Goal: Information Seeking & Learning: Learn about a topic

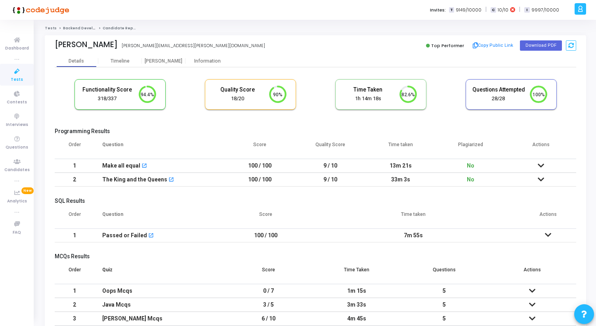
scroll to position [17, 20]
click at [164, 61] on div "Proctor" at bounding box center [164, 61] width 44 height 6
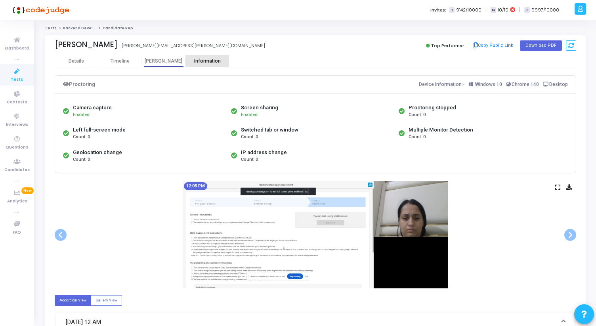
click at [207, 59] on div "Information" at bounding box center [207, 61] width 44 height 6
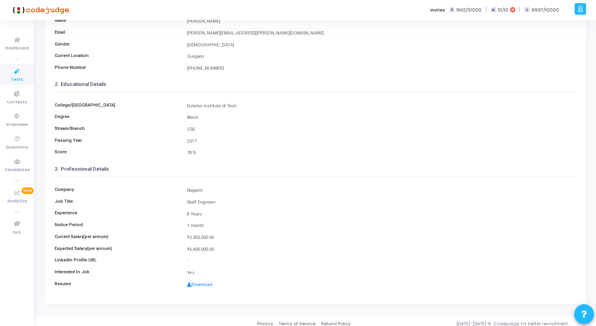
scroll to position [84, 0]
drag, startPoint x: 188, startPoint y: 190, endPoint x: 218, endPoint y: 247, distance: 64.7
click at [218, 247] on div "Company Nagarro Job Title Staff Engineer Experience 8 Years Notice Period 1 mon…" at bounding box center [316, 234] width 522 height 116
click at [218, 247] on div "₹4,400,000.00" at bounding box center [381, 248] width 397 height 7
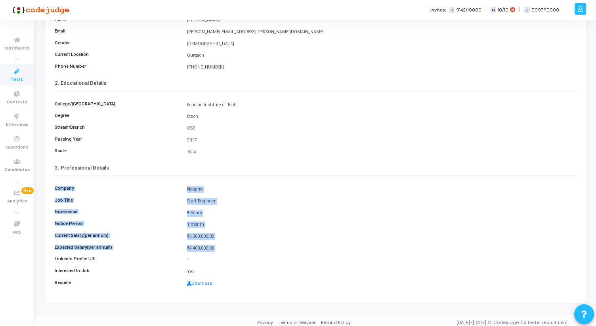
drag, startPoint x: 218, startPoint y: 247, endPoint x: 52, endPoint y: 188, distance: 176.2
click at [52, 188] on kt-portlet-body "Details Timeline Proctor Information 1. Personal Details Name sakshi khatter Em…" at bounding box center [315, 137] width 541 height 332
drag, startPoint x: 52, startPoint y: 188, endPoint x: 220, endPoint y: 248, distance: 178.0
click at [220, 248] on kt-portlet-body "Details Timeline Proctor Information 1. Personal Details Name sakshi khatter Em…" at bounding box center [315, 137] width 541 height 332
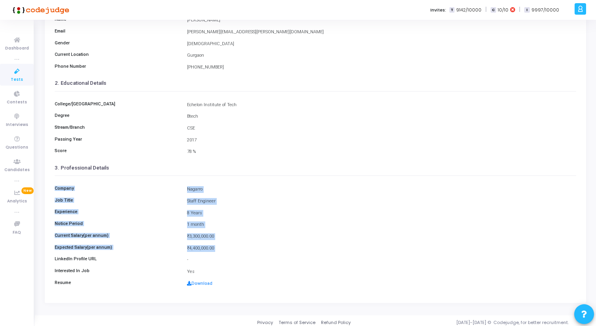
click at [220, 248] on div "₹4,400,000.00" at bounding box center [381, 248] width 397 height 7
drag, startPoint x: 220, startPoint y: 248, endPoint x: 53, endPoint y: 162, distance: 187.9
click at [53, 162] on kt-portlet-body "Details Timeline Proctor Information 1. Personal Details Name sakshi khatter Em…" at bounding box center [315, 137] width 541 height 332
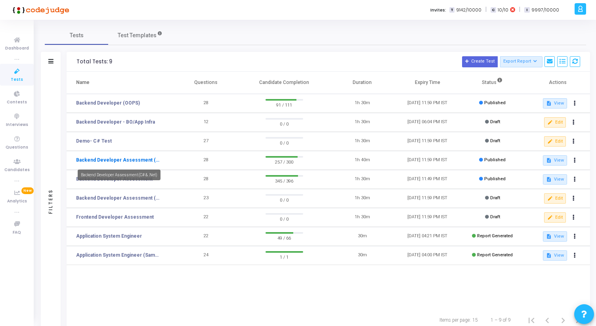
click at [125, 160] on link "Backend Developer Assessment (C# & .Net)" at bounding box center [118, 160] width 85 height 7
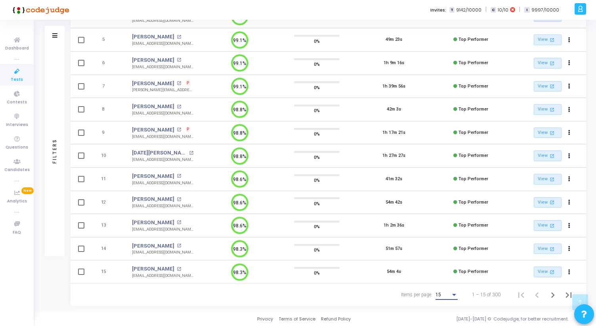
click at [443, 297] on div "15" at bounding box center [443, 295] width 15 height 6
click at [442, 296] on span "50" at bounding box center [447, 290] width 22 height 14
click at [553, 295] on icon "Next page" at bounding box center [553, 295] width 4 height 6
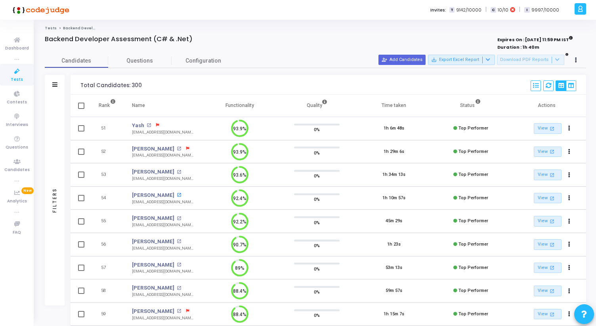
click at [177, 195] on mat-icon "open_in_new" at bounding box center [179, 195] width 4 height 4
drag, startPoint x: 225, startPoint y: 106, endPoint x: 260, endPoint y: 109, distance: 34.6
click at [260, 109] on th "Functionality" at bounding box center [239, 106] width 77 height 22
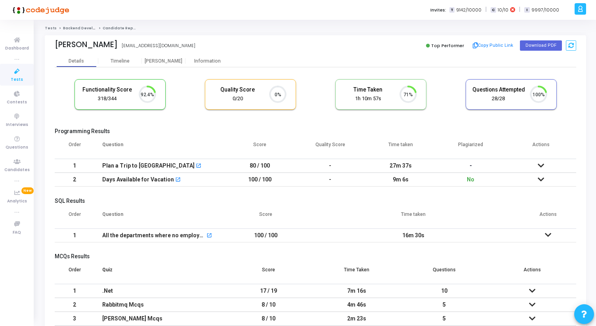
scroll to position [4, 4]
drag, startPoint x: 50, startPoint y: 46, endPoint x: 181, endPoint y: 44, distance: 131.6
click at [181, 44] on div "Radha Verma radhaverma1099@gmail.com radhaverma1099@gmail.com Top Performer Cop…" at bounding box center [315, 45] width 541 height 20
click at [181, 44] on div "Radha Verma radhaverma1099@gmail.com" at bounding box center [183, 45] width 257 height 11
click at [160, 59] on div "Proctor" at bounding box center [164, 61] width 44 height 6
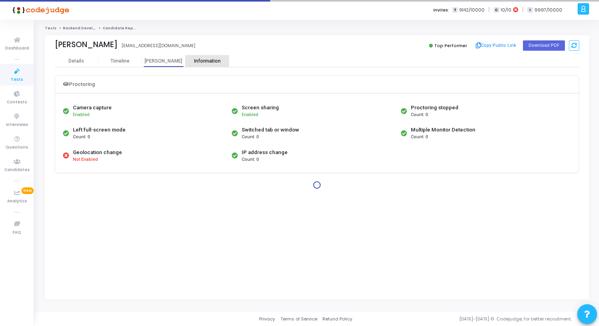
click at [198, 62] on div "Information" at bounding box center [207, 61] width 44 height 6
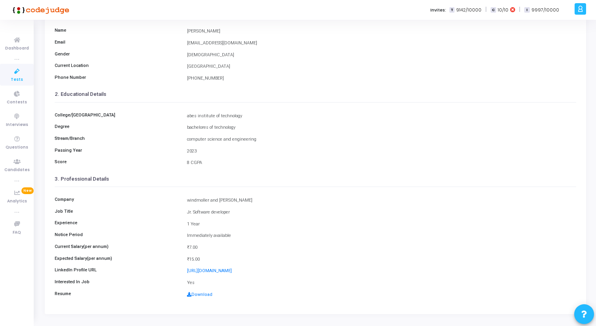
scroll to position [66, 0]
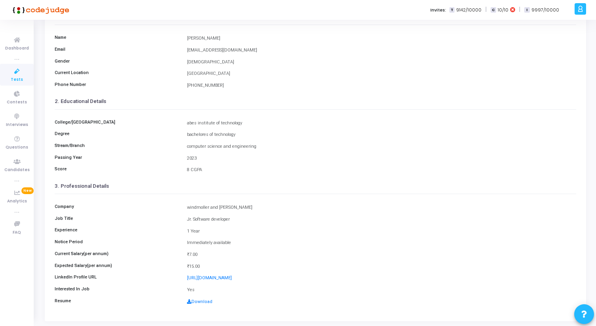
drag, startPoint x: 187, startPoint y: 122, endPoint x: 205, endPoint y: 174, distance: 55.6
click at [205, 174] on div "College/University abes institute of technology Degree bachelores of technology…" at bounding box center [316, 144] width 522 height 69
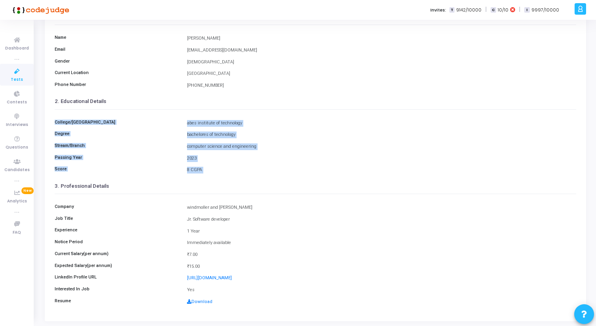
drag, startPoint x: 205, startPoint y: 174, endPoint x: 63, endPoint y: 123, distance: 151.3
click at [63, 123] on div "College/University abes institute of technology Degree bachelores of technology…" at bounding box center [316, 144] width 522 height 69
click at [63, 123] on h6 "College/University" at bounding box center [117, 122] width 132 height 5
drag, startPoint x: 55, startPoint y: 103, endPoint x: 211, endPoint y: 180, distance: 173.3
click at [211, 180] on cj-custom-field-information-view "1. Personal Details Name Radha Verma Email radhaverma1099@gmail.com Gender FEMA…" at bounding box center [316, 159] width 522 height 301
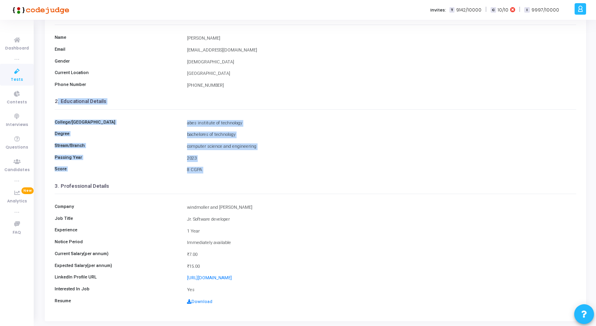
click at [211, 180] on div "3. Professional Details" at bounding box center [316, 185] width 522 height 15
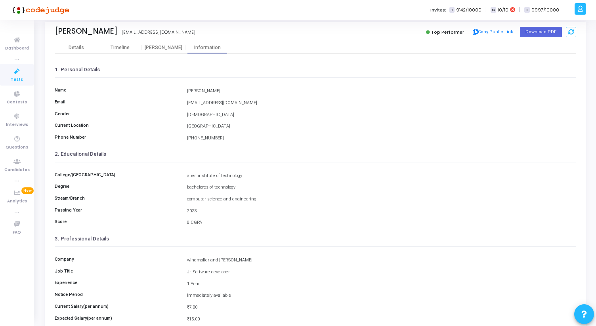
scroll to position [0, 0]
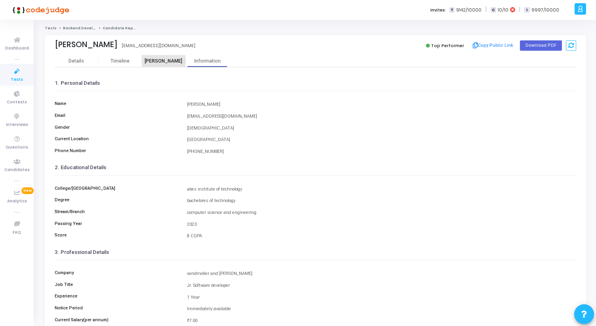
click at [167, 63] on div "Proctor" at bounding box center [164, 61] width 44 height 6
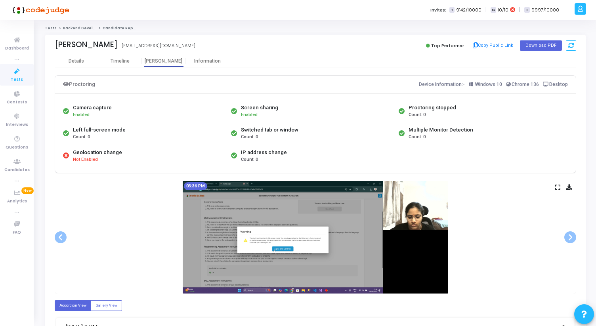
click at [558, 186] on icon at bounding box center [557, 187] width 5 height 4
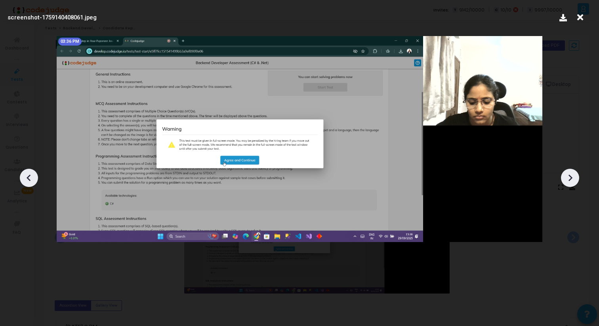
click at [569, 175] on icon at bounding box center [571, 177] width 4 height 7
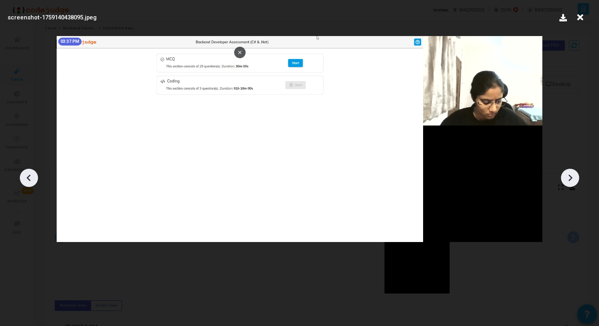
click at [569, 175] on icon at bounding box center [571, 177] width 4 height 7
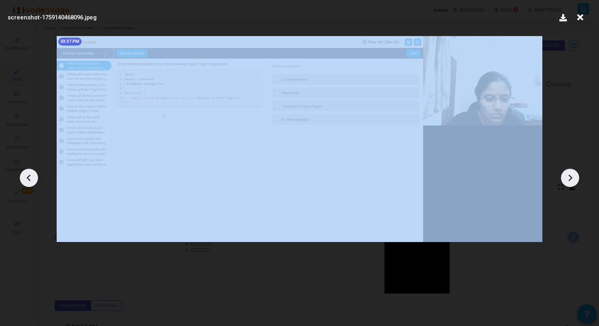
click at [569, 175] on icon at bounding box center [571, 177] width 4 height 7
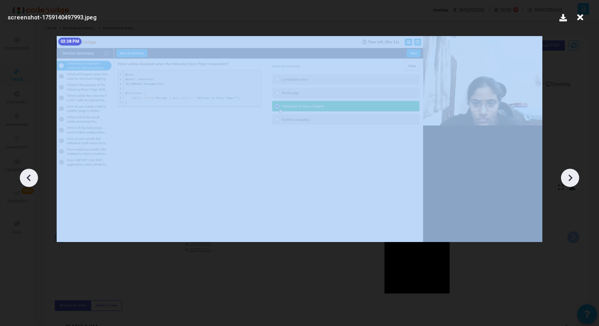
click at [569, 175] on icon at bounding box center [571, 177] width 4 height 7
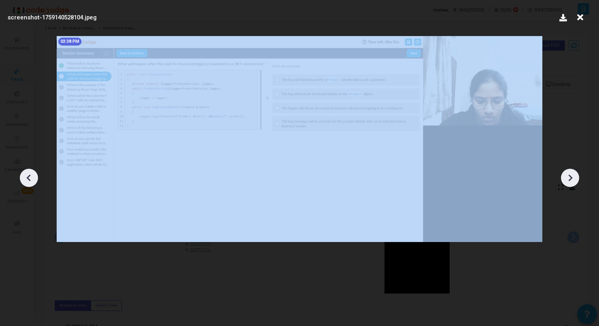
click at [569, 175] on icon at bounding box center [571, 177] width 4 height 7
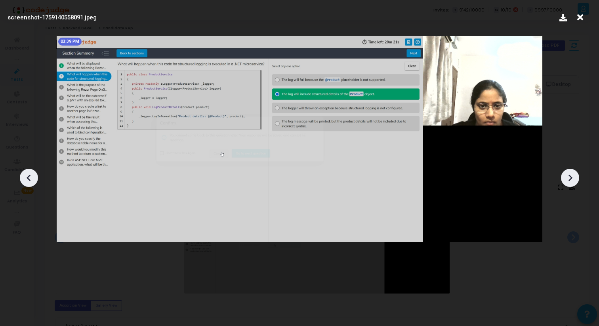
click at [569, 176] on icon at bounding box center [570, 178] width 12 height 12
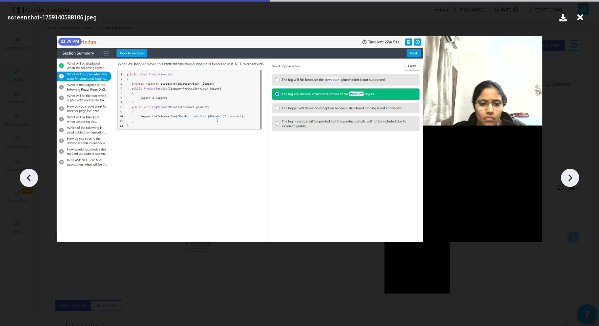
click at [569, 176] on icon at bounding box center [570, 178] width 12 height 12
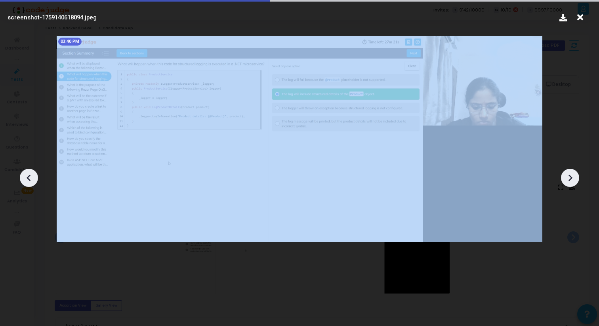
click at [569, 176] on icon at bounding box center [570, 178] width 12 height 12
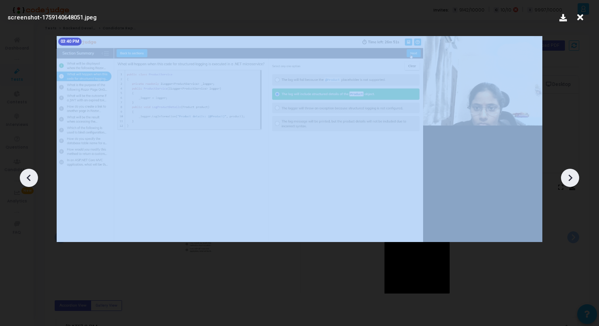
click at [569, 176] on icon at bounding box center [570, 178] width 12 height 12
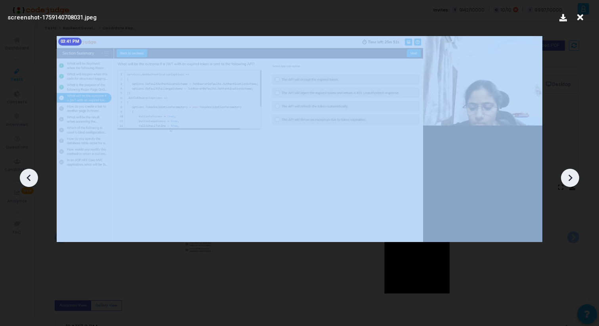
click at [569, 176] on icon at bounding box center [570, 178] width 12 height 12
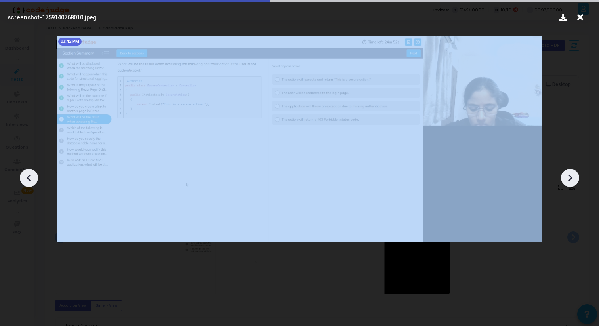
click at [569, 176] on icon at bounding box center [570, 178] width 12 height 12
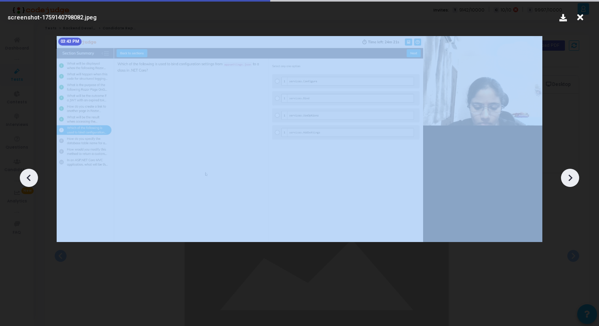
click at [569, 176] on icon at bounding box center [570, 178] width 12 height 12
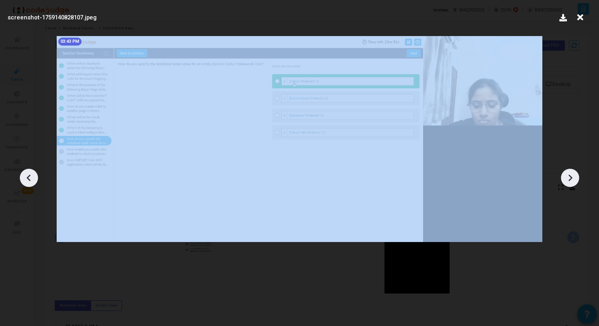
click at [569, 176] on icon at bounding box center [570, 178] width 12 height 12
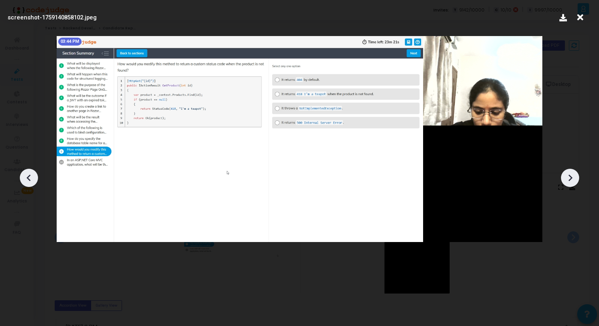
click at [569, 176] on icon at bounding box center [570, 178] width 12 height 12
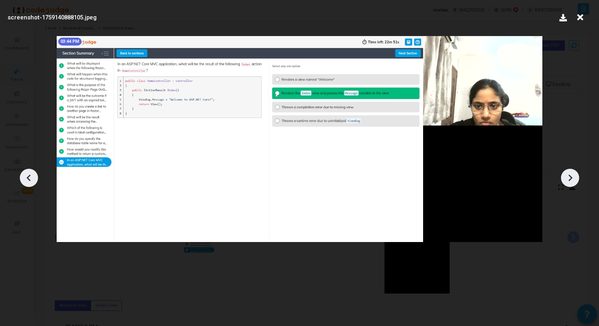
click at [569, 176] on icon at bounding box center [570, 178] width 12 height 12
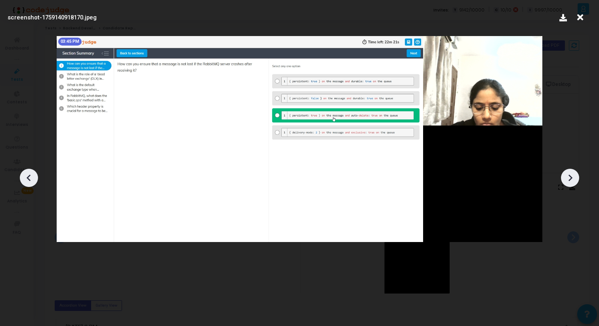
click at [569, 177] on icon at bounding box center [570, 178] width 12 height 12
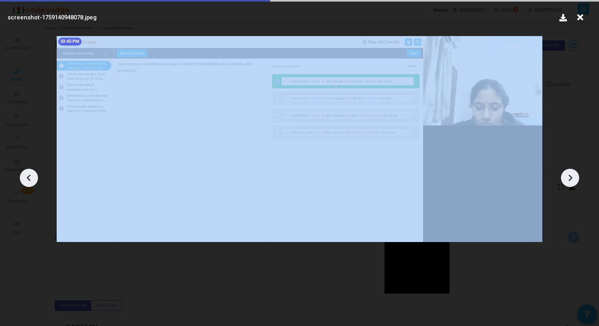
click at [569, 177] on icon at bounding box center [570, 178] width 12 height 12
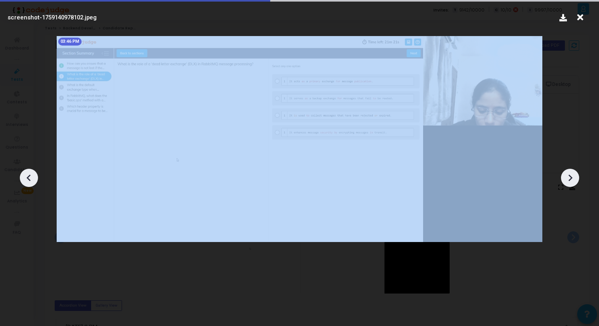
click at [569, 177] on icon at bounding box center [570, 178] width 12 height 12
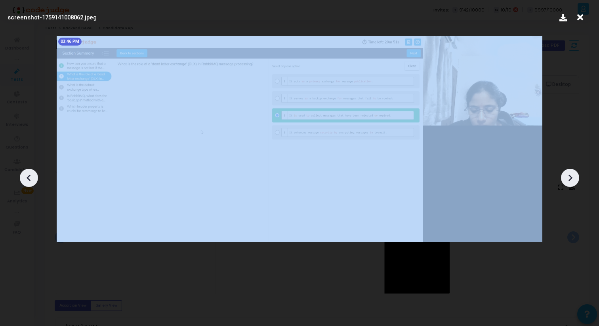
click at [569, 177] on icon at bounding box center [570, 178] width 12 height 12
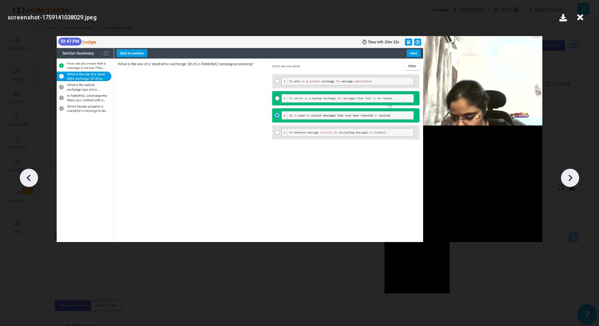
click at [569, 177] on icon at bounding box center [570, 178] width 12 height 12
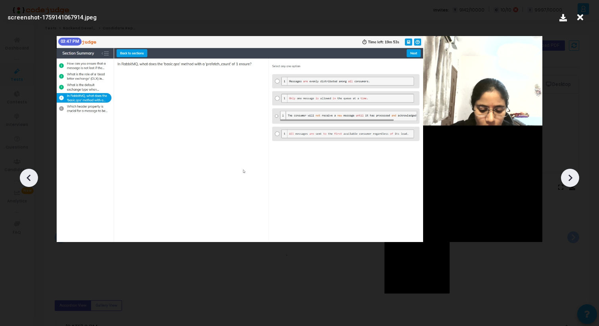
click at [569, 177] on icon at bounding box center [570, 178] width 12 height 12
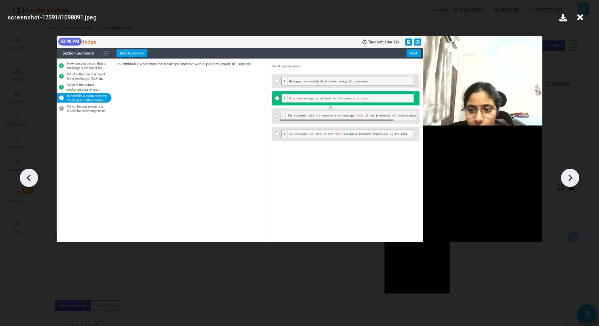
click at [569, 177] on icon at bounding box center [570, 178] width 12 height 12
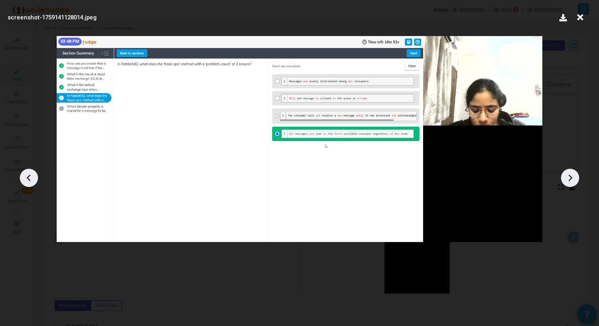
click at [569, 177] on icon at bounding box center [570, 178] width 12 height 12
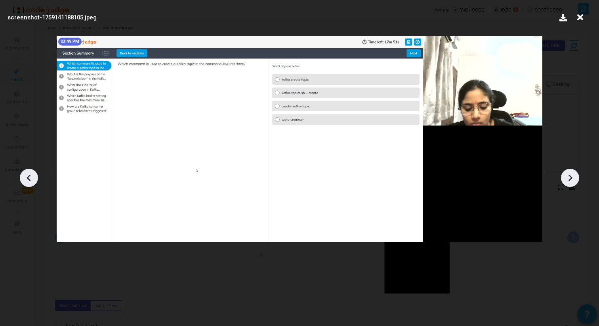
click at [569, 177] on icon at bounding box center [570, 178] width 12 height 12
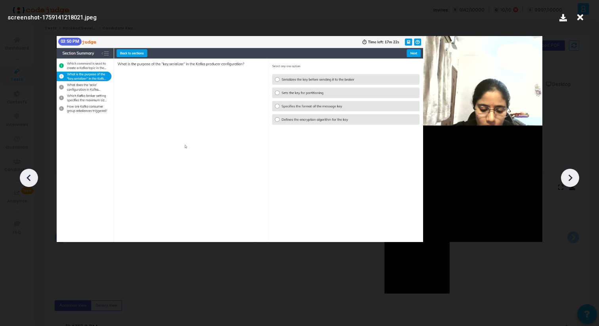
click at [569, 178] on icon at bounding box center [570, 178] width 12 height 12
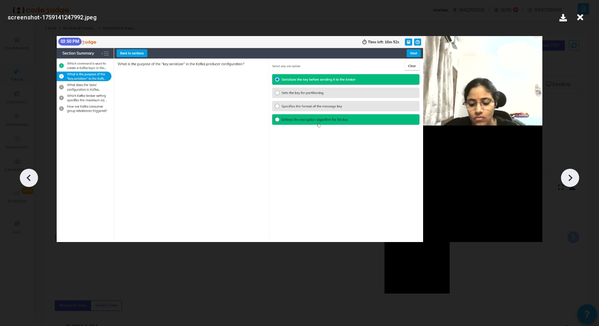
click at [569, 178] on icon at bounding box center [570, 178] width 12 height 12
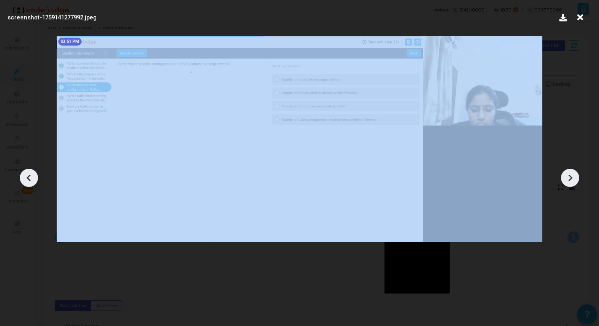
click at [569, 178] on icon at bounding box center [570, 178] width 12 height 12
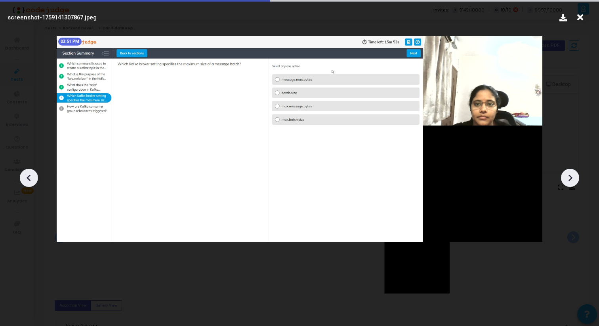
click at [569, 178] on icon at bounding box center [570, 178] width 12 height 12
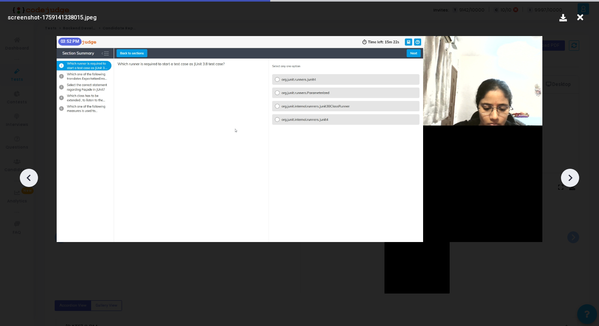
click at [569, 179] on icon at bounding box center [570, 178] width 12 height 12
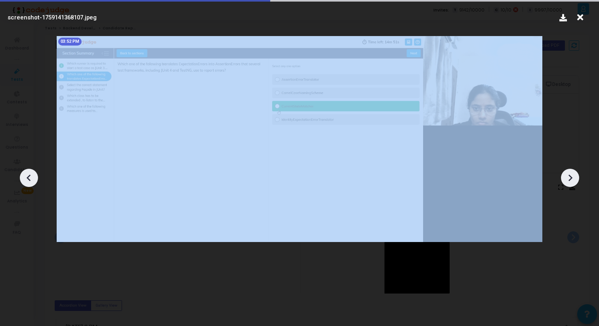
click at [569, 179] on icon at bounding box center [570, 178] width 12 height 12
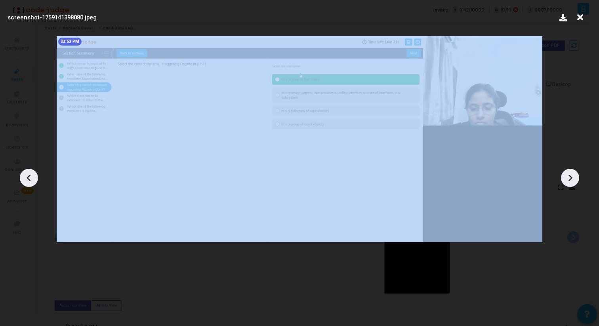
click at [569, 179] on icon at bounding box center [570, 178] width 12 height 12
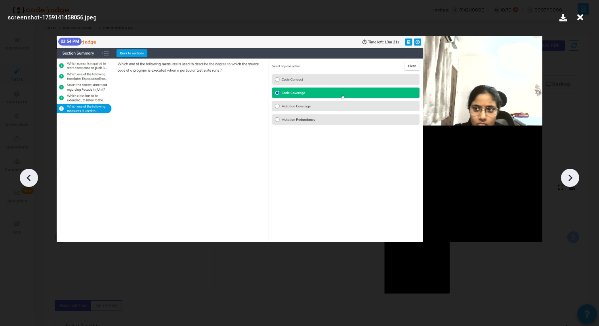
click at [569, 179] on icon at bounding box center [570, 178] width 12 height 12
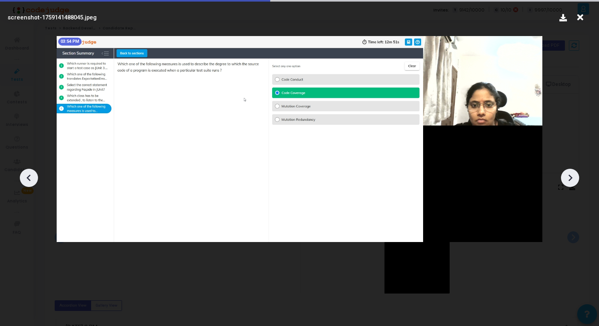
click at [569, 179] on icon at bounding box center [570, 178] width 12 height 12
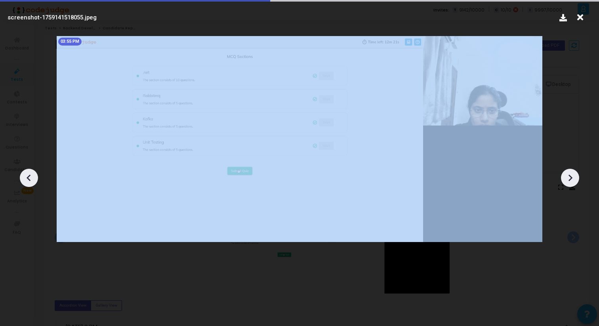
click at [569, 180] on icon at bounding box center [571, 177] width 4 height 7
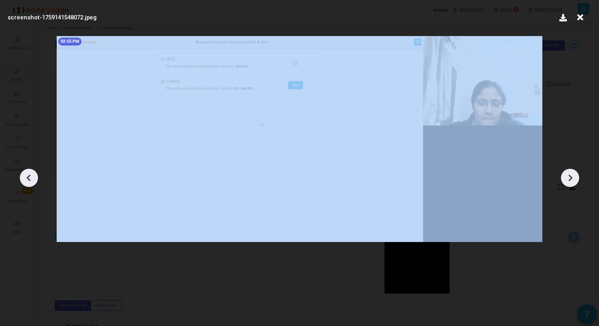
click at [569, 180] on icon at bounding box center [571, 177] width 4 height 7
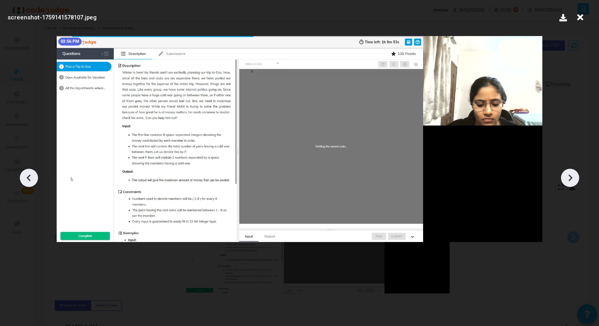
click at [569, 180] on icon at bounding box center [571, 177] width 4 height 7
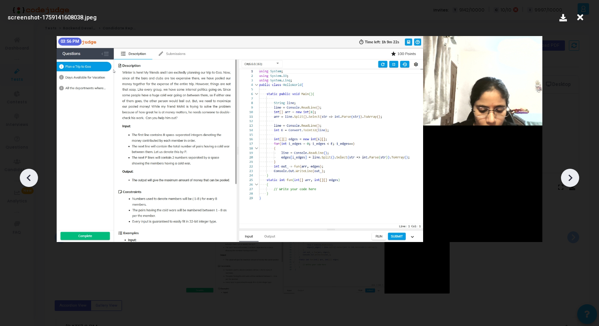
click at [569, 180] on icon at bounding box center [571, 177] width 4 height 7
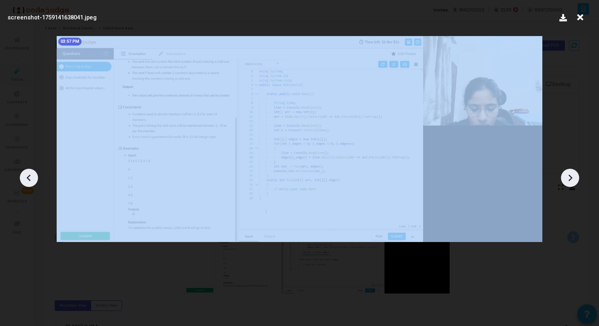
click at [569, 180] on icon at bounding box center [571, 177] width 4 height 7
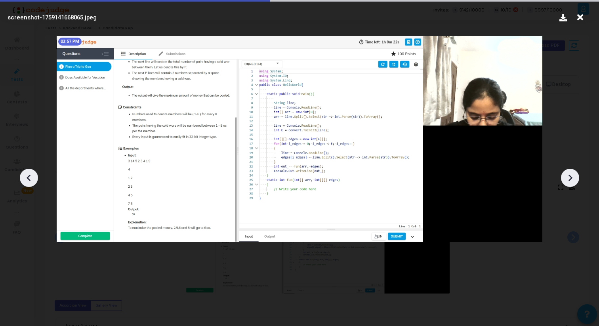
click at [569, 181] on icon at bounding box center [571, 177] width 4 height 7
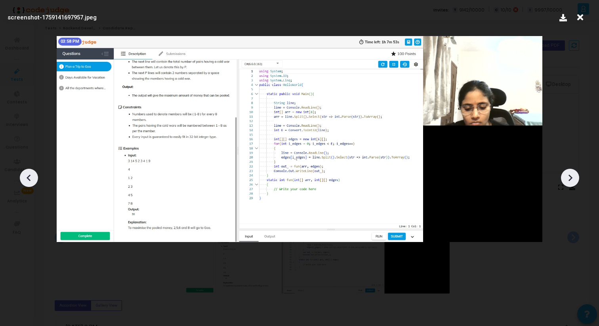
click at [569, 181] on icon at bounding box center [571, 177] width 4 height 7
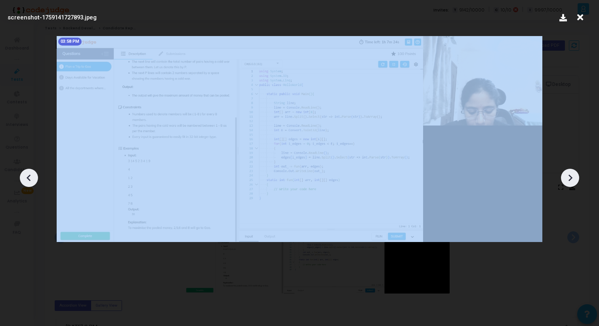
click at [569, 181] on icon at bounding box center [571, 177] width 4 height 7
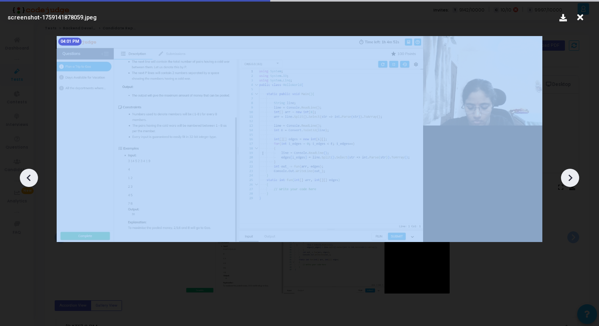
click at [569, 181] on icon at bounding box center [571, 177] width 4 height 7
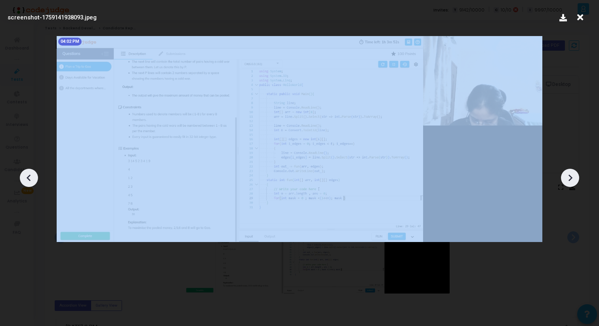
click at [569, 181] on icon at bounding box center [571, 177] width 4 height 7
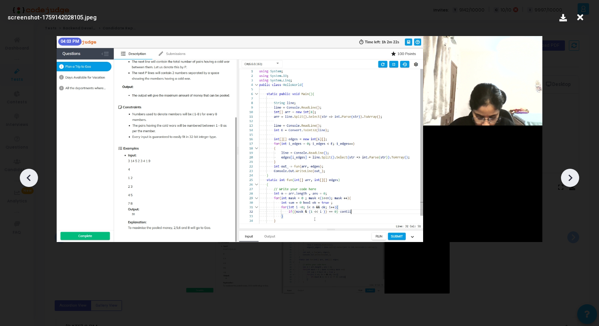
click at [569, 181] on icon at bounding box center [571, 177] width 4 height 7
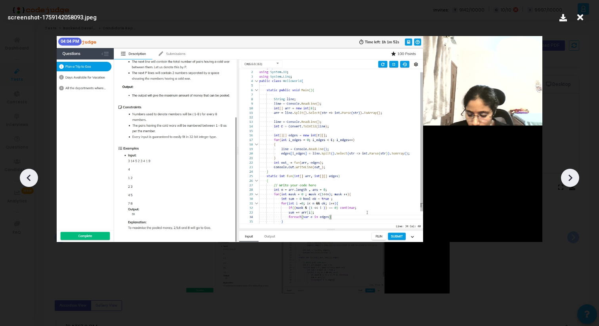
click at [569, 181] on icon at bounding box center [570, 178] width 12 height 12
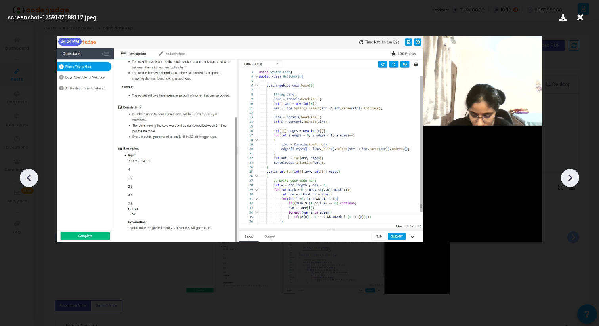
click at [569, 181] on icon at bounding box center [570, 178] width 12 height 12
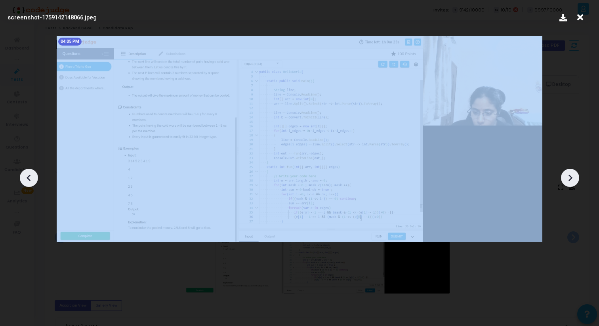
click at [569, 181] on icon at bounding box center [570, 178] width 12 height 12
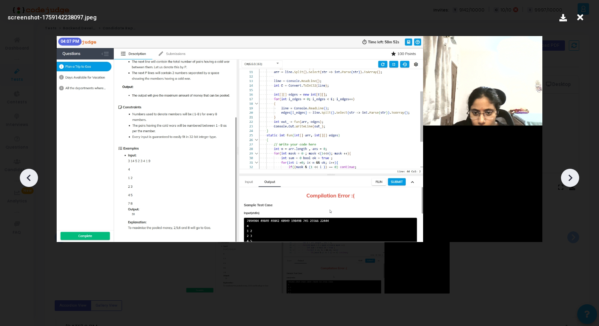
click at [581, 17] on icon at bounding box center [580, 17] width 12 height 15
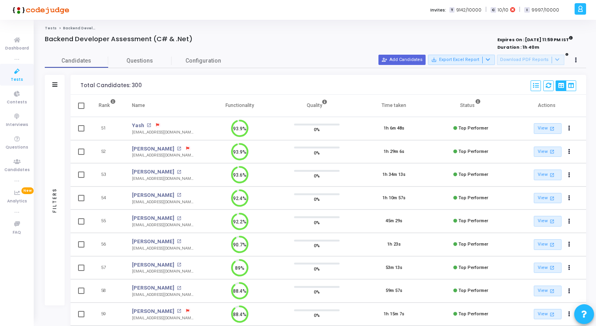
drag, startPoint x: 81, startPoint y: 86, endPoint x: 159, endPoint y: 82, distance: 77.8
click at [159, 82] on div "Total Candidates: 300 Select S No Name Questions Functionality Quality Time Tak…" at bounding box center [329, 85] width 516 height 20
